Goal: Communication & Community: Ask a question

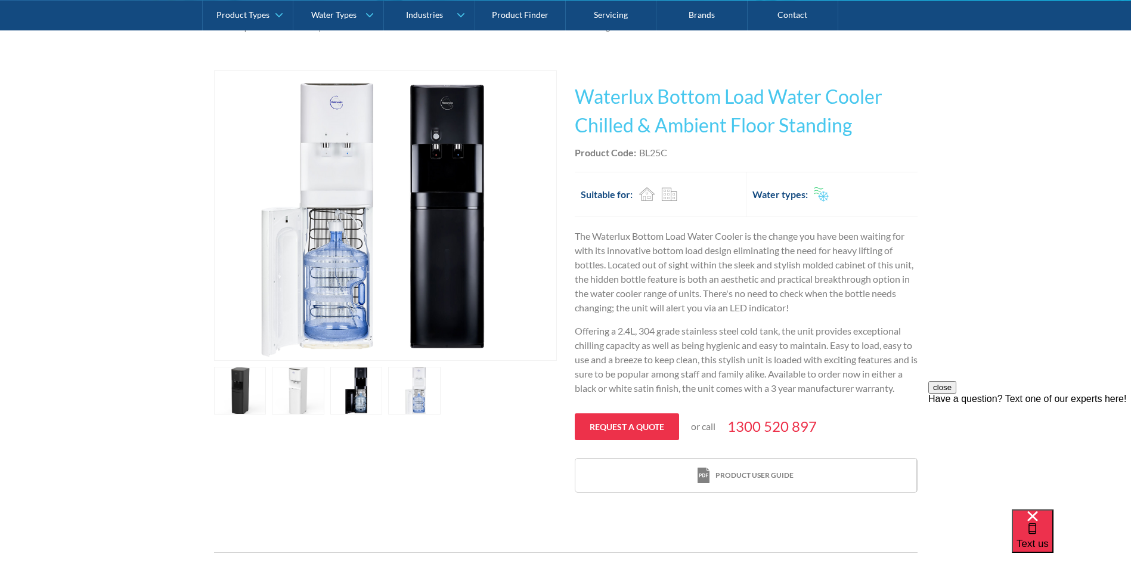
scroll to position [179, 0]
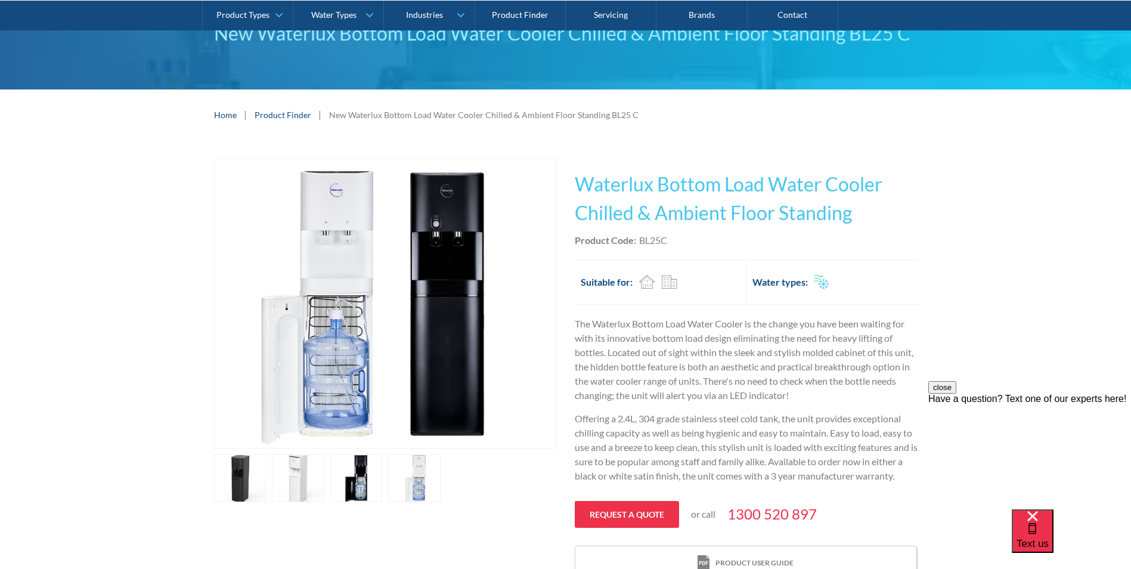
scroll to position [119, 0]
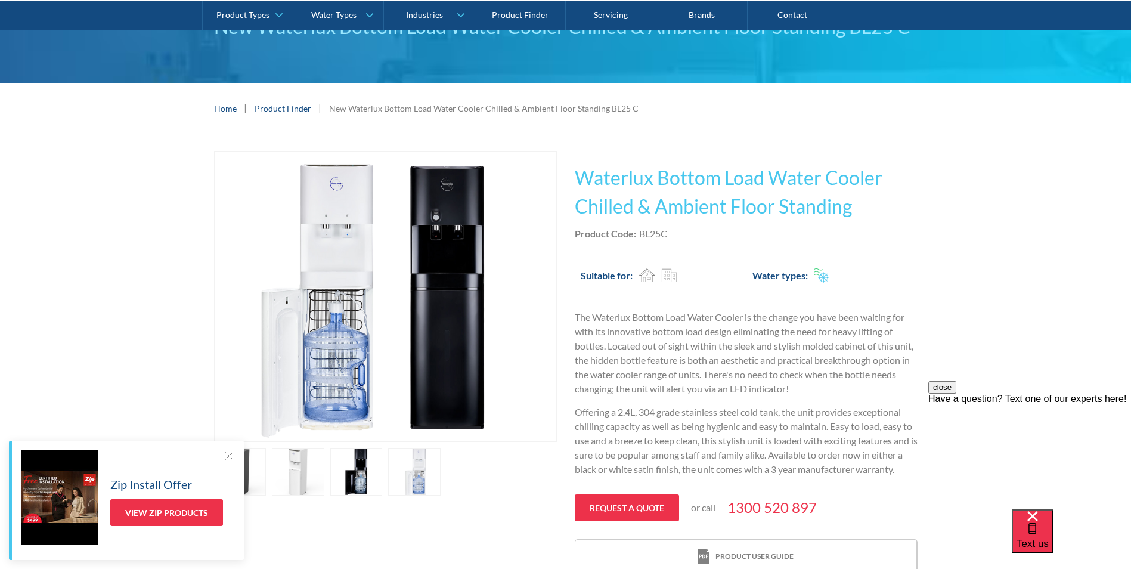
click at [224, 460] on div at bounding box center [229, 456] width 12 height 12
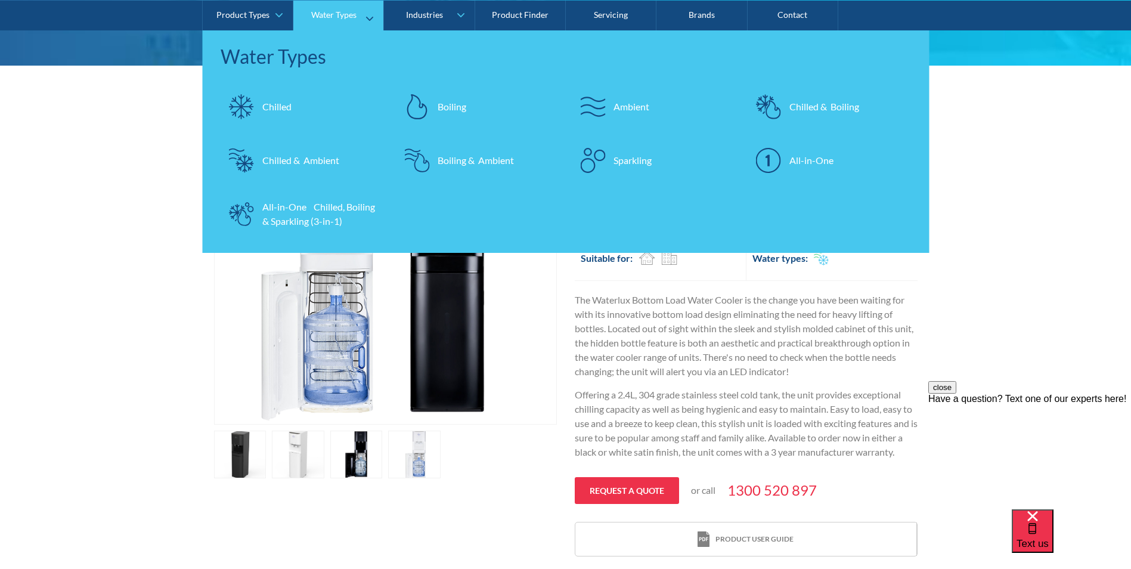
scroll to position [179, 0]
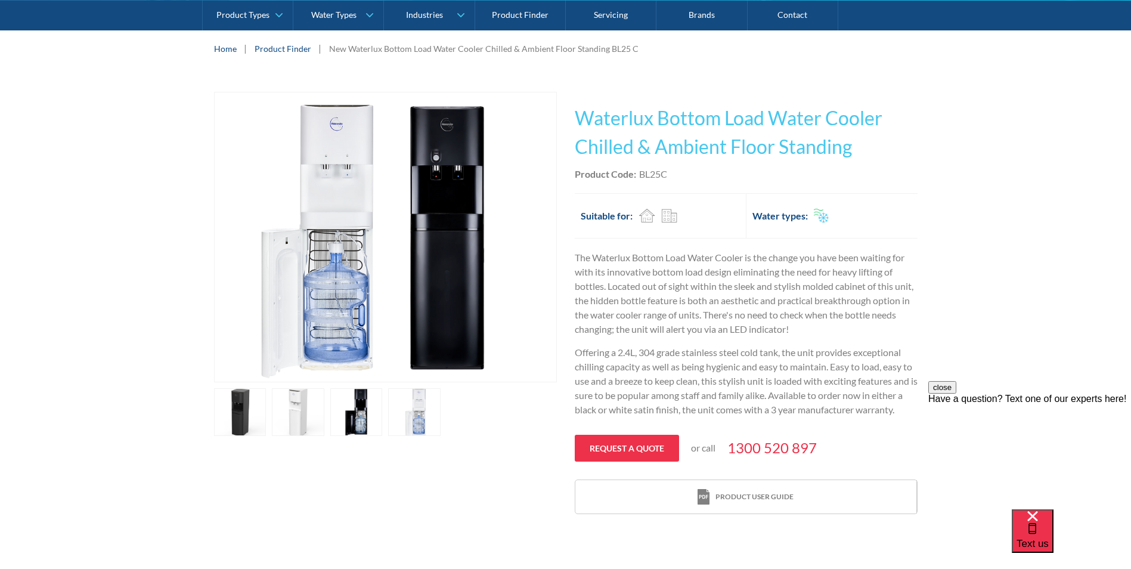
click at [643, 144] on h1 "Waterlux Bottom Load Water Cooler Chilled & Ambient Floor Standing" at bounding box center [746, 132] width 343 height 57
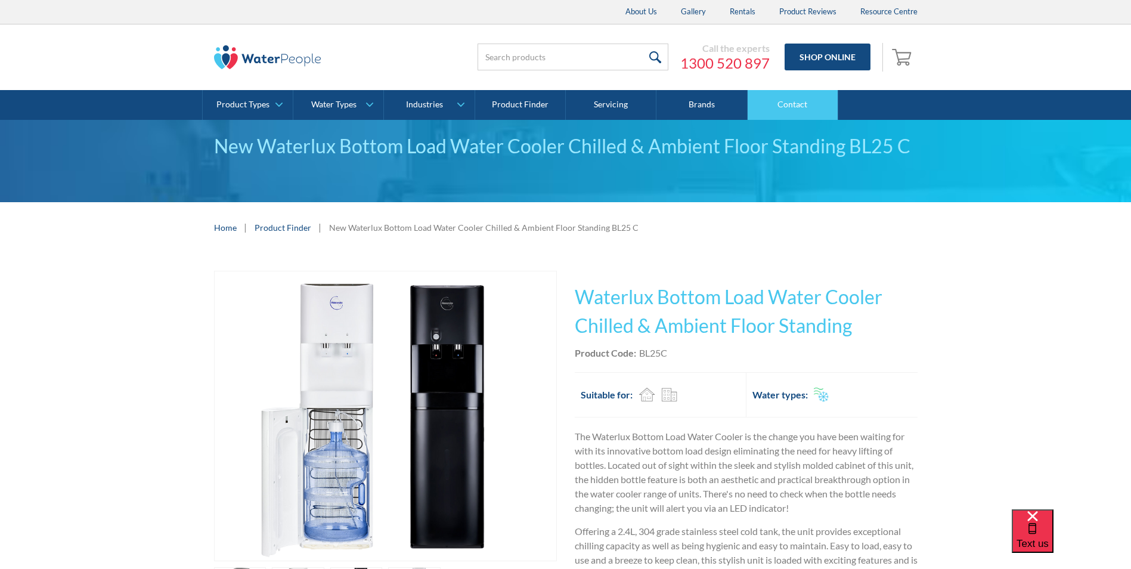
click at [789, 101] on link "Contact" at bounding box center [793, 105] width 91 height 30
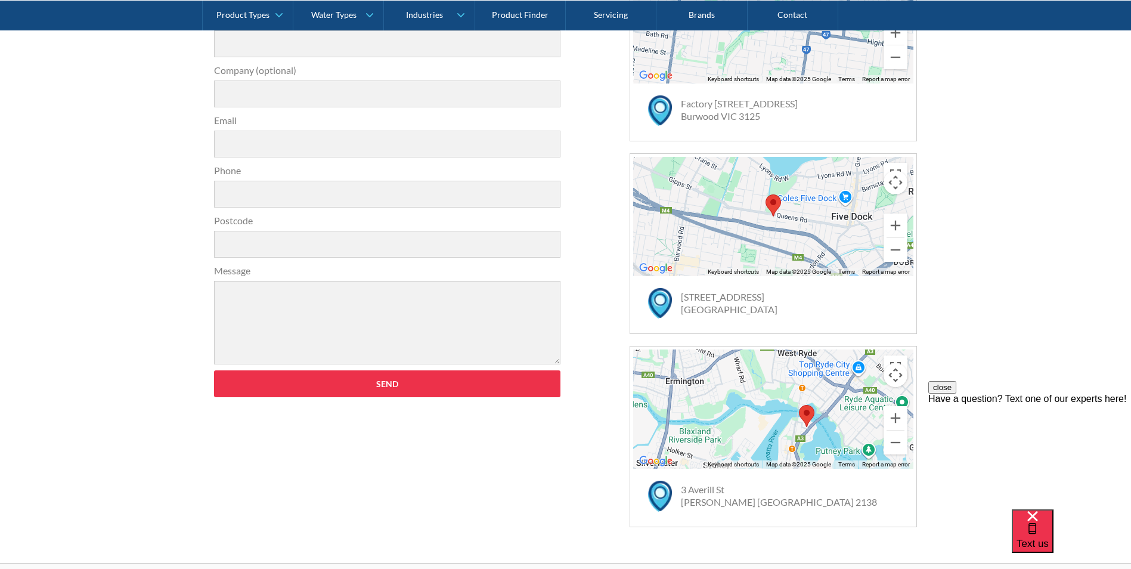
scroll to position [354, 0]
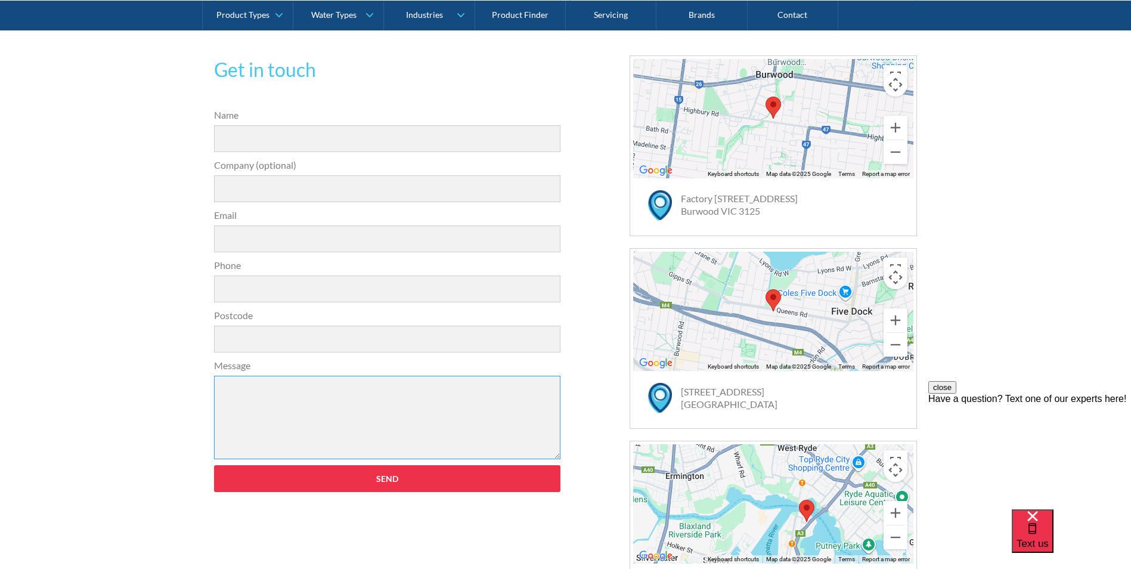
click at [235, 395] on textarea "Message" at bounding box center [387, 417] width 347 height 83
click at [221, 399] on textarea "Hi, We are looking at new innovsai" at bounding box center [387, 417] width 347 height 83
click at [241, 415] on textarea "Hi, We have been in the water business for 30 years and we We are looking at ne…" at bounding box center [387, 417] width 347 height 83
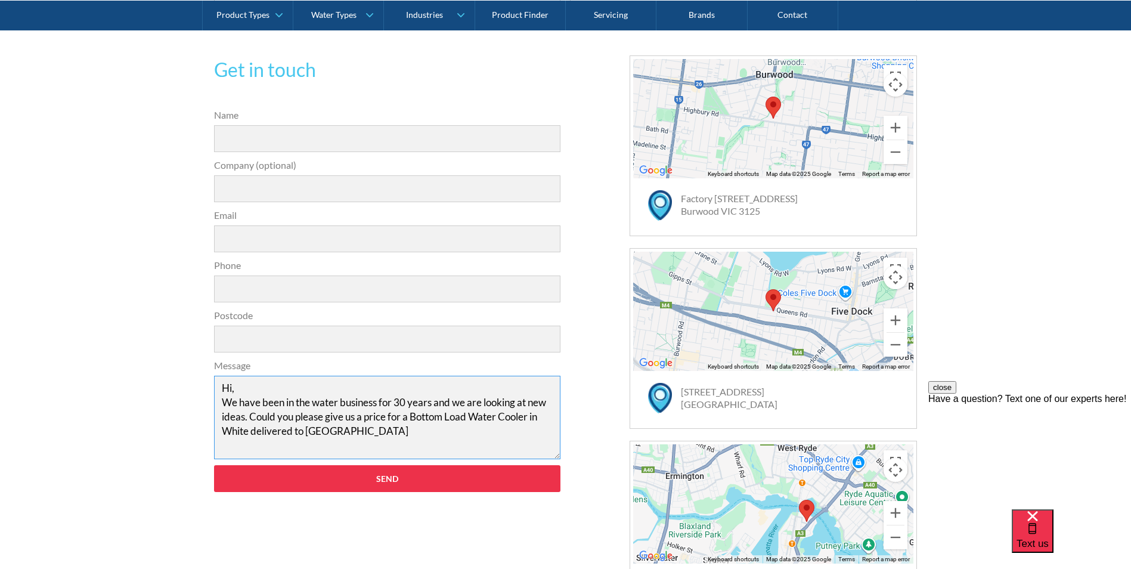
click at [367, 418] on textarea "Hi, We have been in the water business for 30 years and we are looking at new i…" at bounding box center [387, 417] width 347 height 83
click at [354, 430] on textarea "Hi, We have been in the water business for 30 years and we are looking at new i…" at bounding box center [387, 417] width 347 height 83
click at [414, 417] on textarea "Hi, We have been in the water business for 30 years and we are looking at new i…" at bounding box center [387, 417] width 347 height 83
click at [430, 433] on textarea "Hi, We have been in the water business for 30 years and we are looking at new i…" at bounding box center [387, 417] width 347 height 83
type textarea "Hi, We have been in the water business for 30 years and we are looking at new i…"
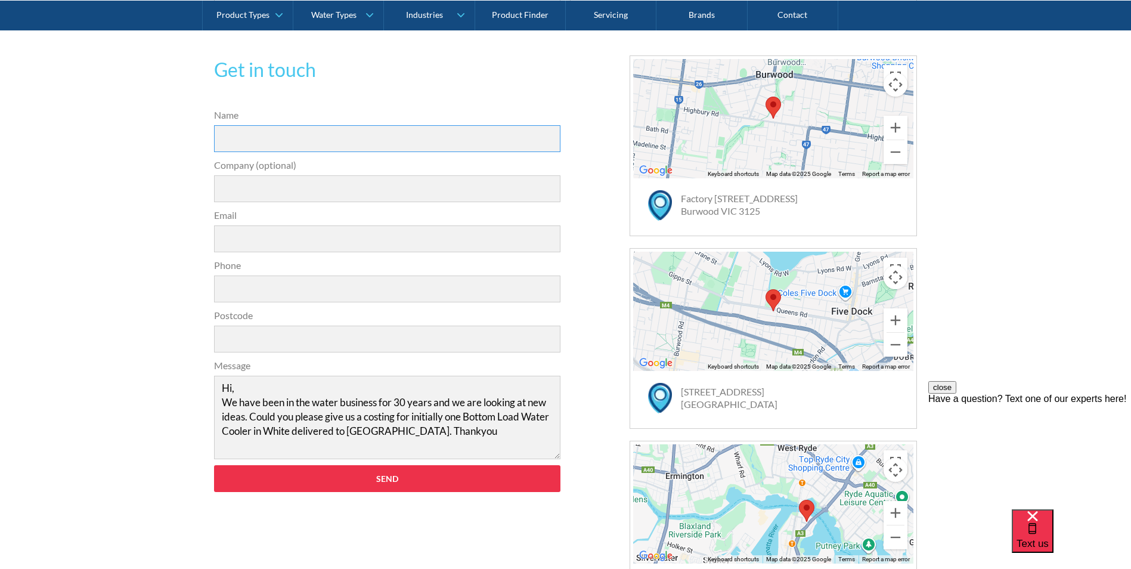
click at [233, 140] on input "Name" at bounding box center [387, 138] width 347 height 27
type input "Michael Horsford"
type input "Archers Soft Drinks"
type input "horsford@bigpond.net.au"
type input "0749452991"
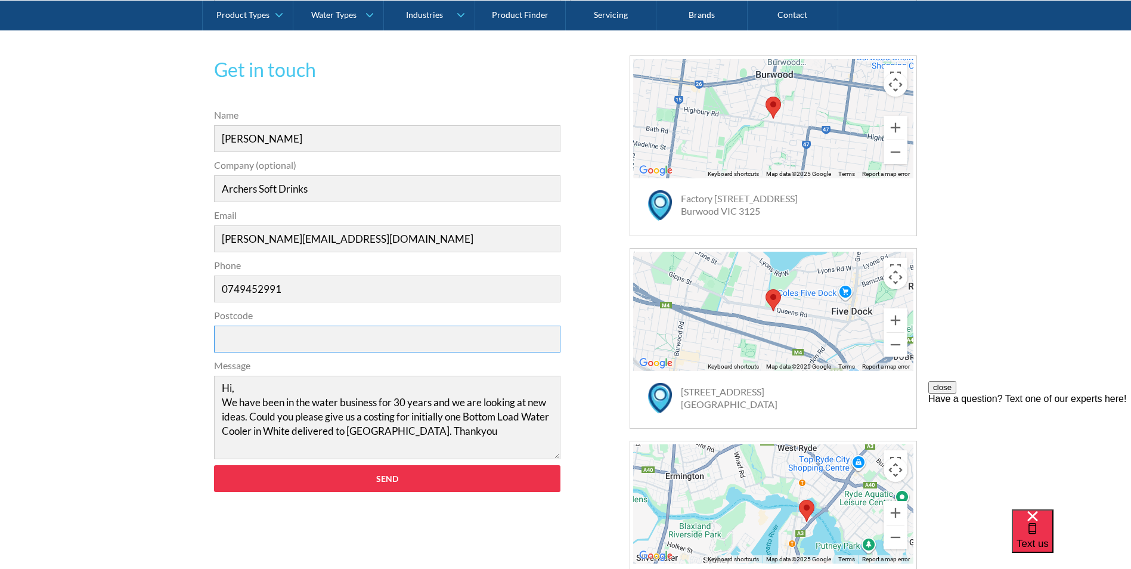
type input "4800"
type input "Michael Horsford"
drag, startPoint x: 337, startPoint y: 242, endPoint x: 203, endPoint y: 240, distance: 134.8
click at [212, 242] on div "Email horsford@bigpond.net.au" at bounding box center [387, 230] width 359 height 44
type input "info@archerssoftdrinks.com.au"
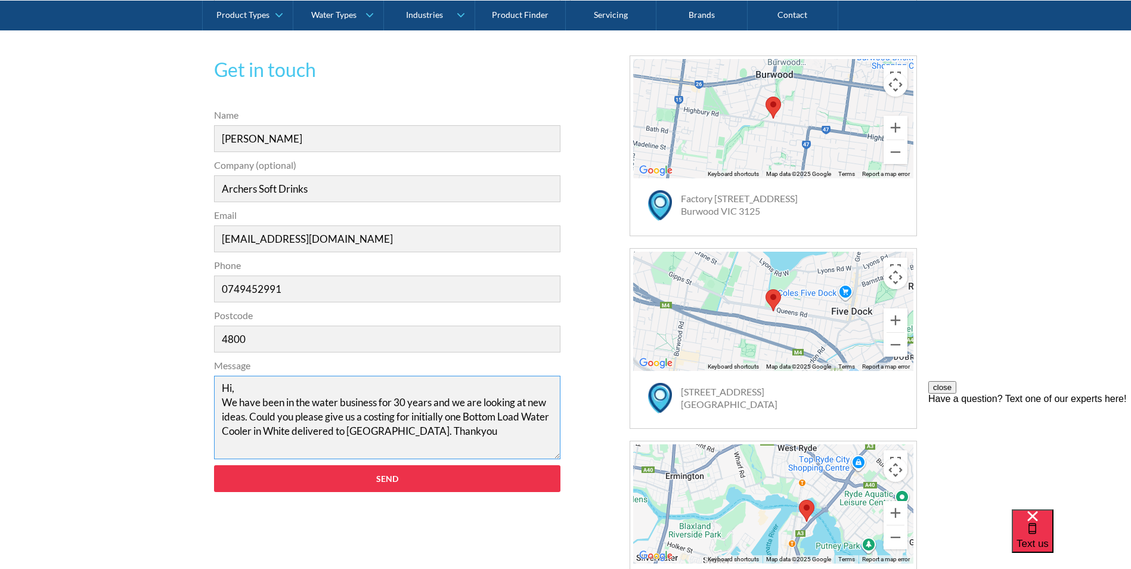
click at [411, 415] on textarea "Hi, We have been in the water business for 30 years and we are looking at new i…" at bounding box center [387, 417] width 347 height 83
click at [447, 416] on textarea "Hi, We have been in the water business for 30 years and we are looking at new i…" at bounding box center [387, 417] width 347 height 83
click at [283, 431] on textarea "Hi, We have been in the water business for 30 years and we are looking at new i…" at bounding box center [387, 417] width 347 height 83
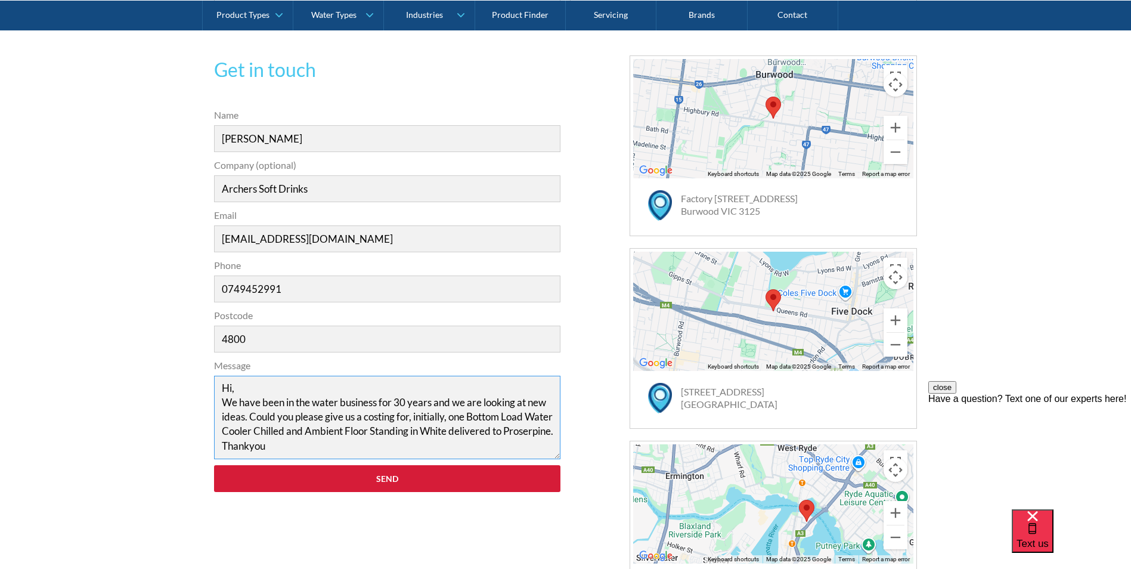
type textarea "Hi, We have been in the water business for 30 years and we are looking at new i…"
click at [392, 477] on input "Send" at bounding box center [387, 478] width 347 height 27
